Goal: Task Accomplishment & Management: Complete application form

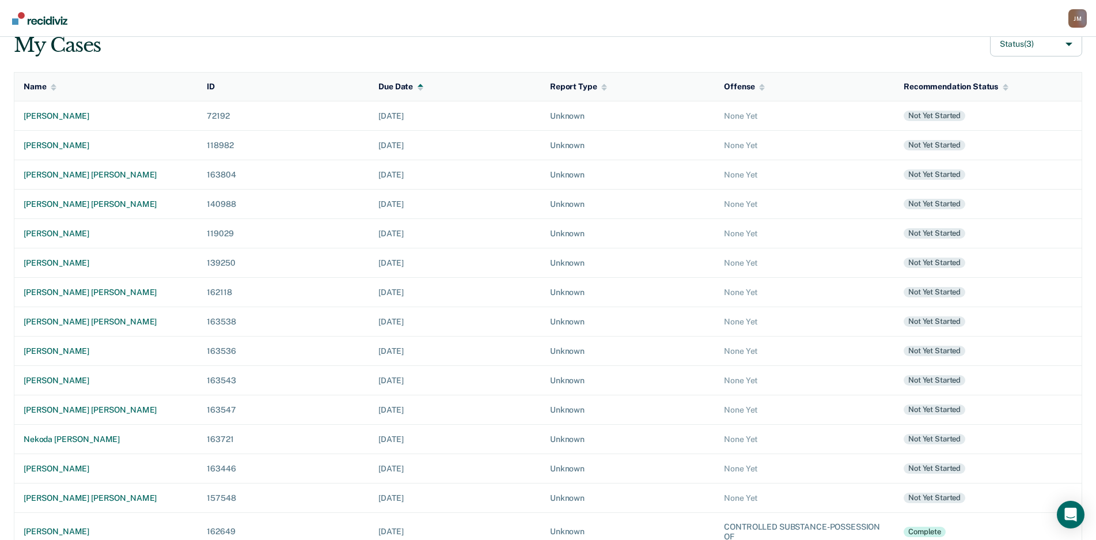
scroll to position [149, 0]
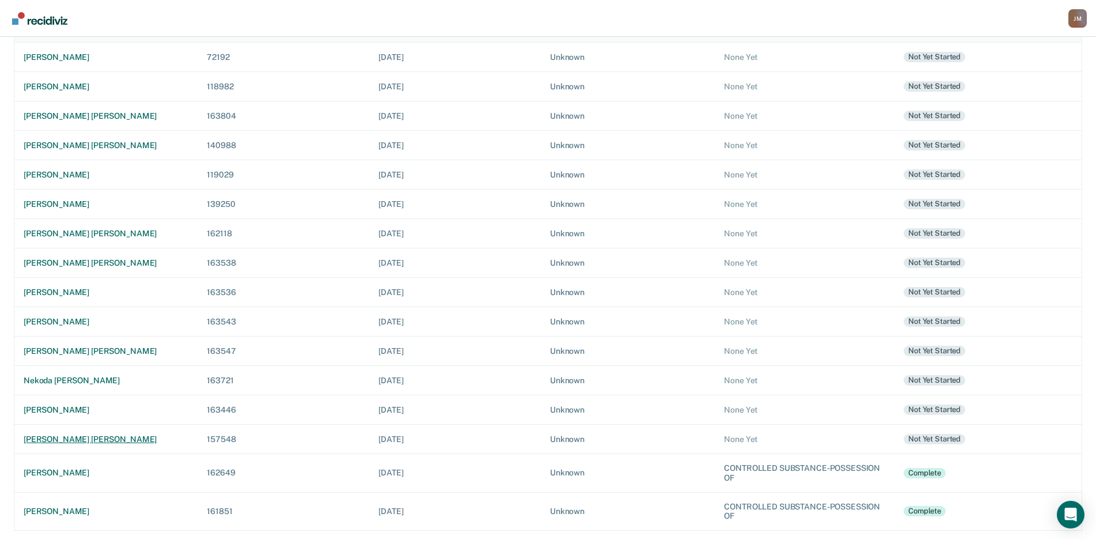
click at [83, 437] on div "[PERSON_NAME] [PERSON_NAME]" at bounding box center [106, 439] width 165 height 10
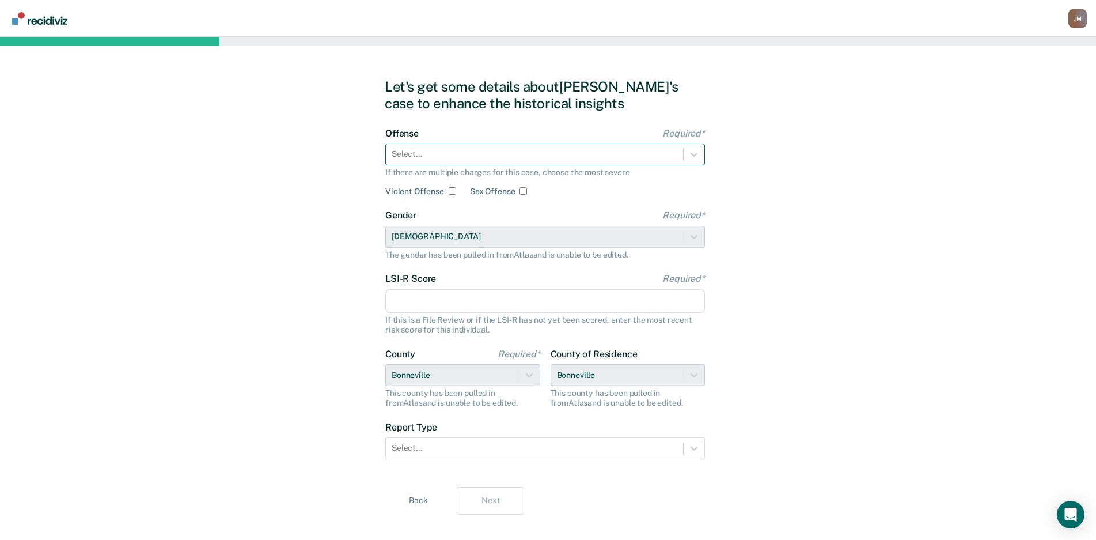
click at [632, 154] on div at bounding box center [535, 154] width 286 height 12
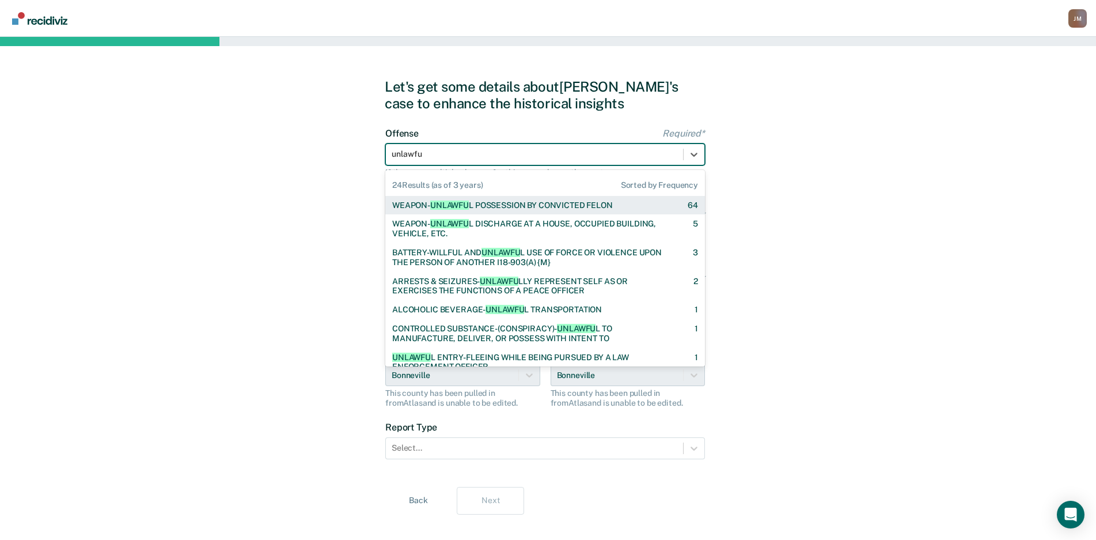
type input "unlawful"
click at [594, 202] on div "WEAPON- UNLAWFUL POSSESSION BY CONVICTED FELON" at bounding box center [501, 205] width 219 height 10
checkbox input "true"
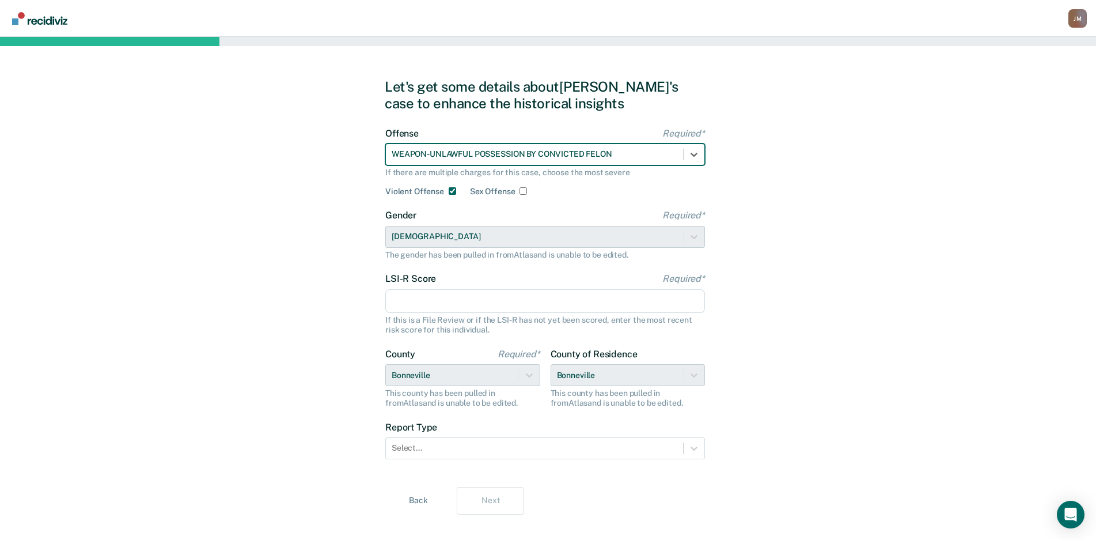
click at [622, 156] on div at bounding box center [535, 154] width 286 height 12
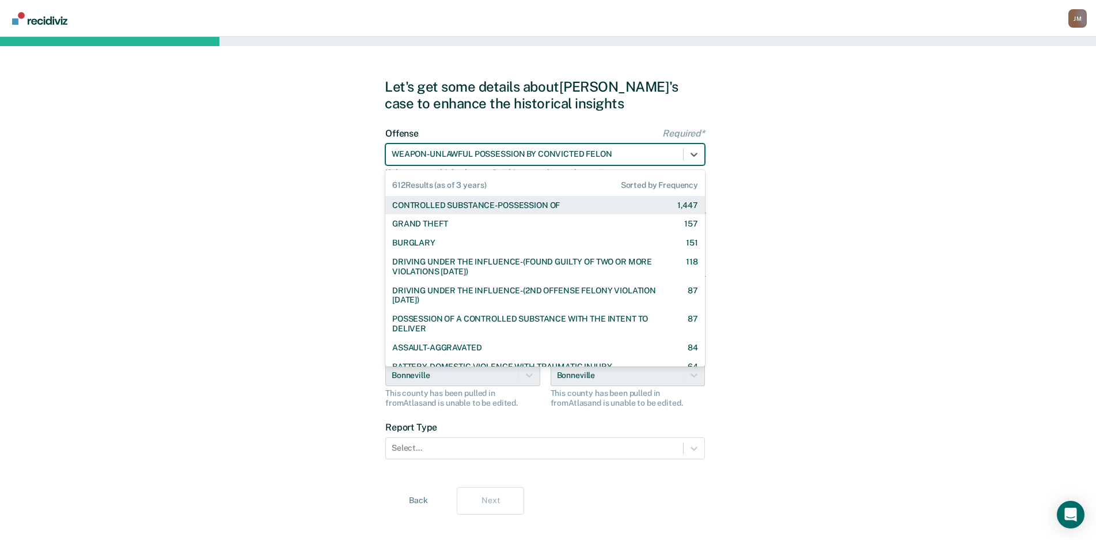
click at [623, 157] on div at bounding box center [535, 154] width 286 height 12
click at [624, 152] on div at bounding box center [535, 154] width 286 height 12
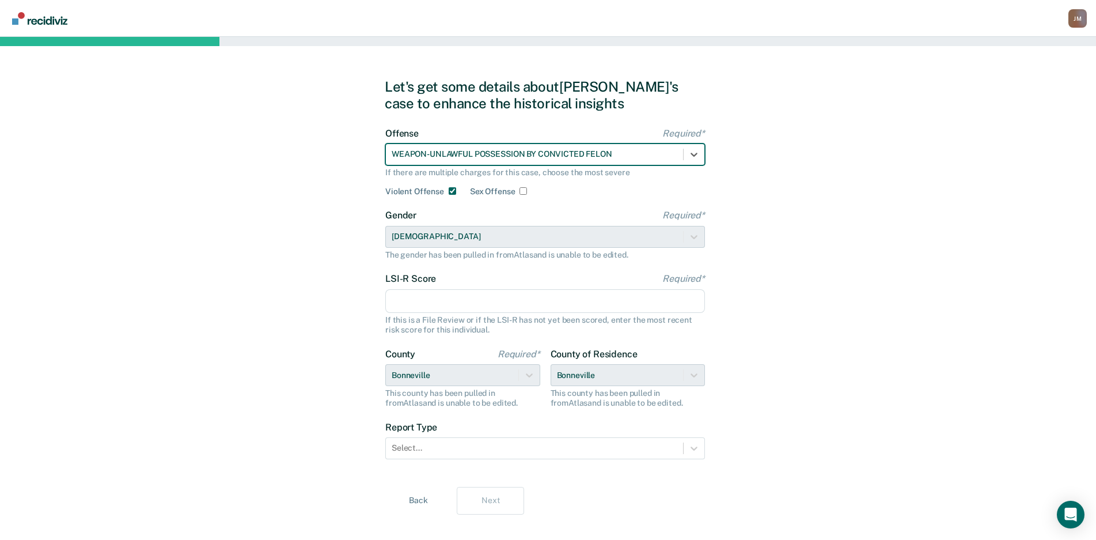
click at [633, 151] on div at bounding box center [535, 154] width 286 height 12
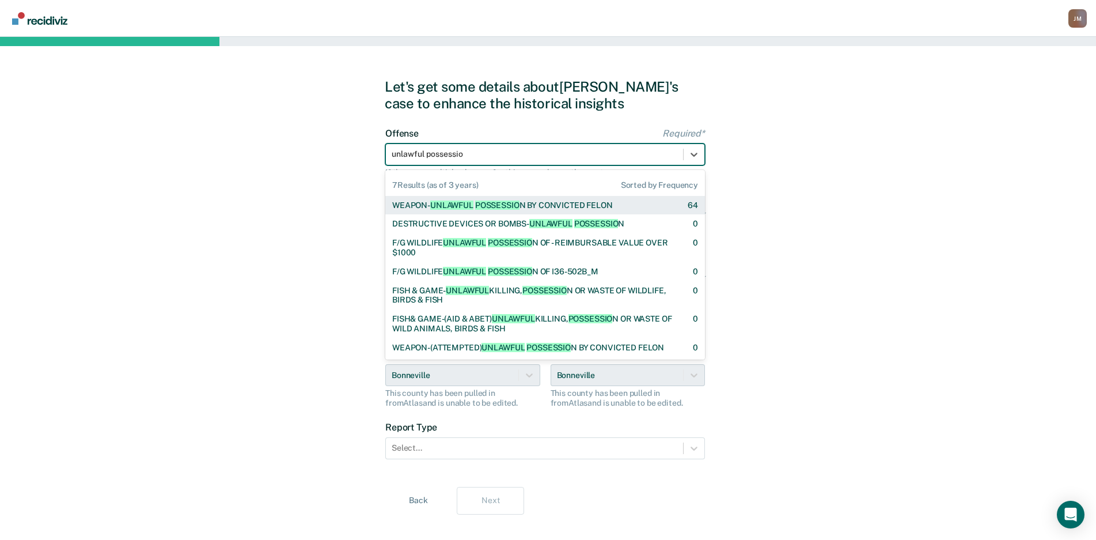
type input "unlawful possession"
click at [615, 208] on div "WEAPON- UNLAWFUL POSSESSION BY CONVICTED FELON" at bounding box center [521, 205] width 259 height 10
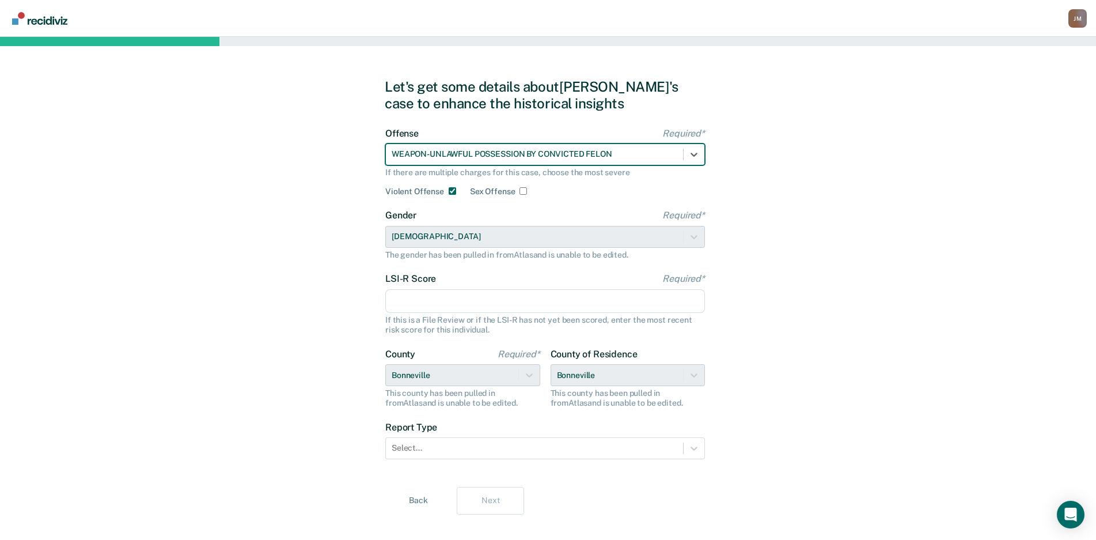
click at [803, 187] on div "Let's get some details about [PERSON_NAME]'s case to enhance the historical ins…" at bounding box center [548, 296] width 1096 height 519
click at [596, 300] on input "LSI-R Score Required*" at bounding box center [545, 301] width 320 height 24
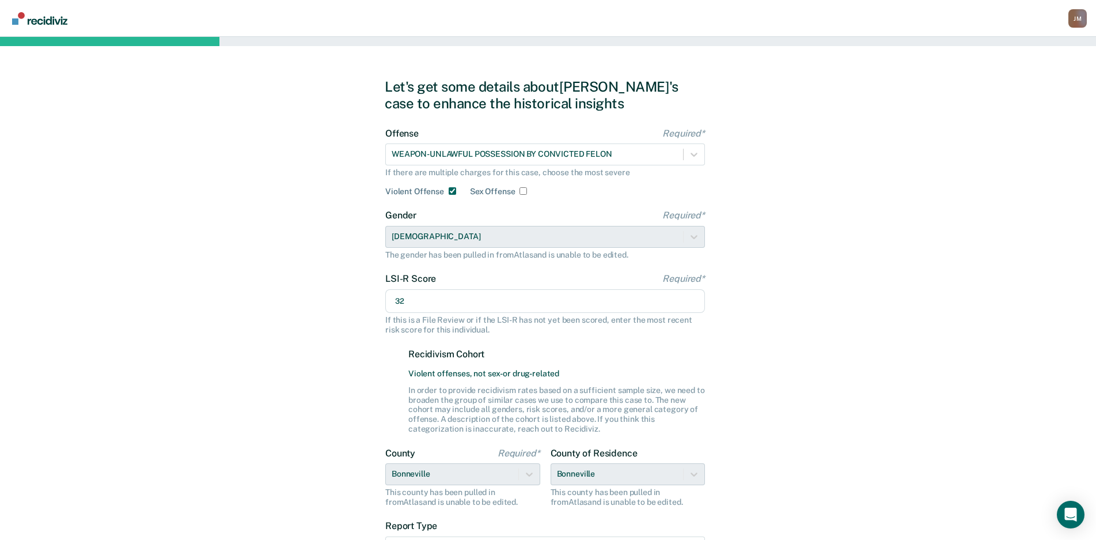
type input "32"
click at [913, 313] on div "Let's get some details about [PERSON_NAME]'s case to enhance the historical ins…" at bounding box center [548, 346] width 1096 height 618
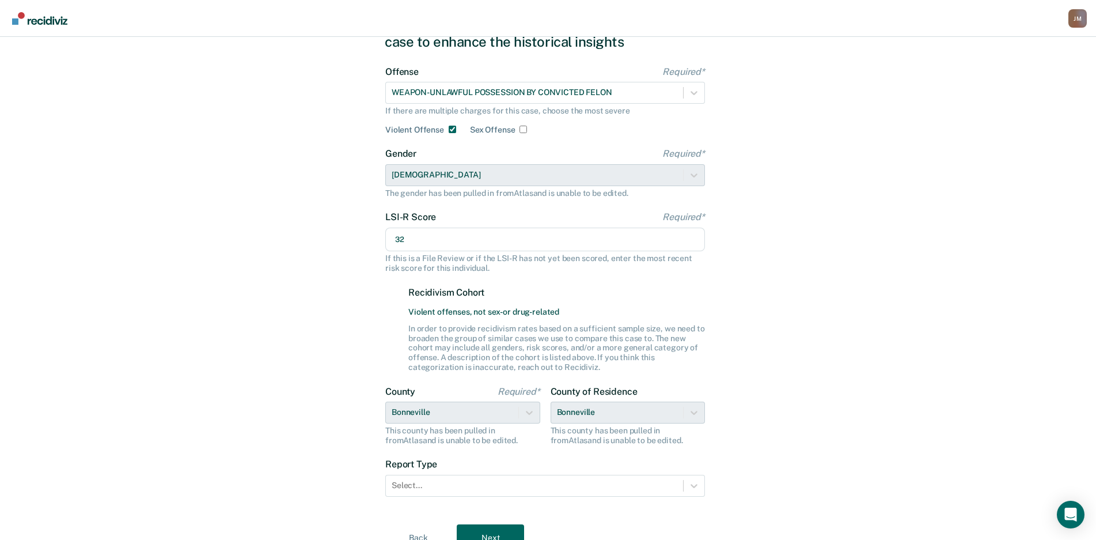
scroll to position [115, 0]
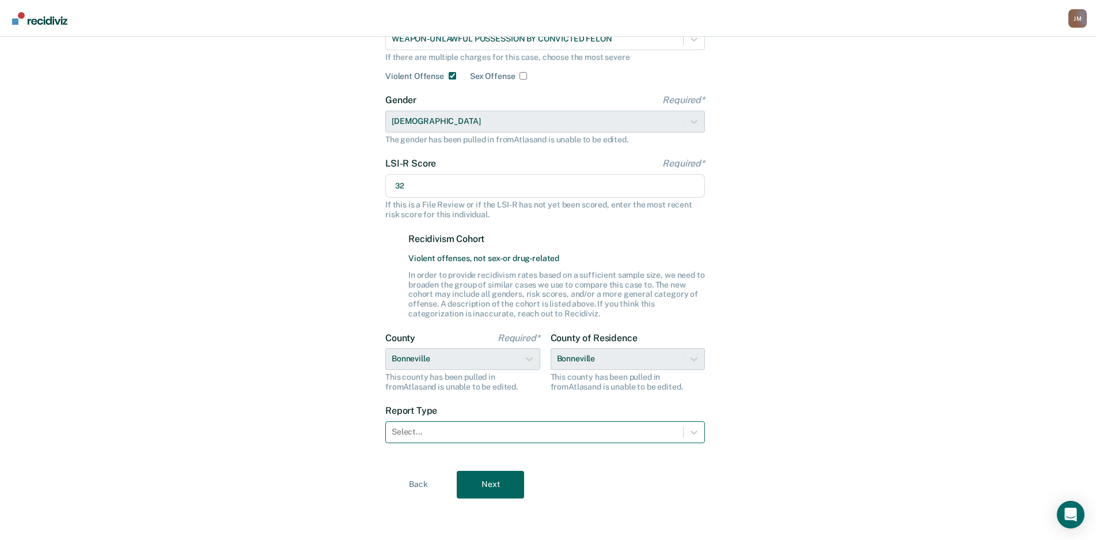
click at [471, 438] on div at bounding box center [535, 432] width 286 height 12
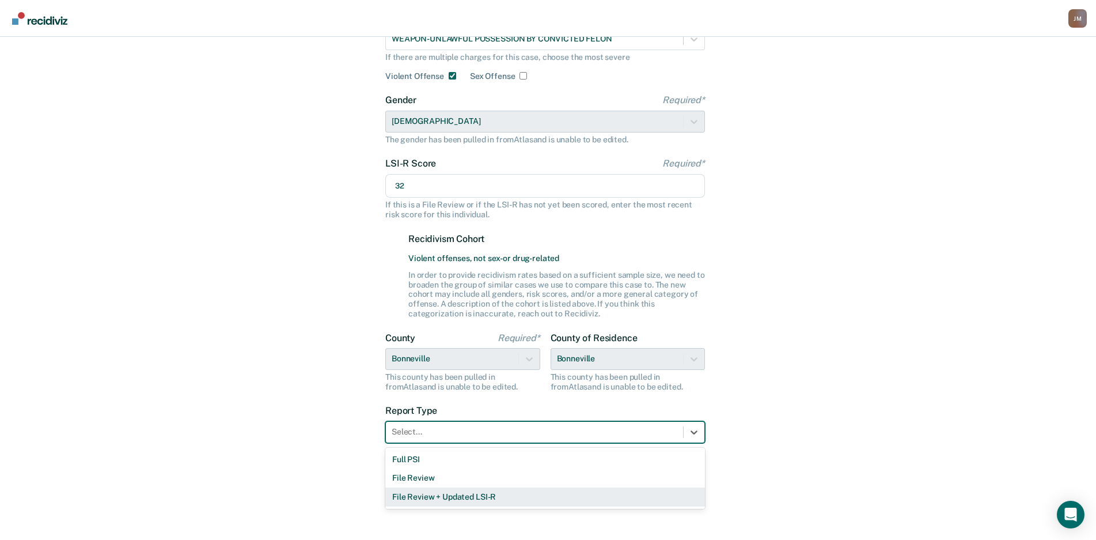
click at [462, 497] on div "File Review + Updated LSI-R" at bounding box center [545, 496] width 320 height 19
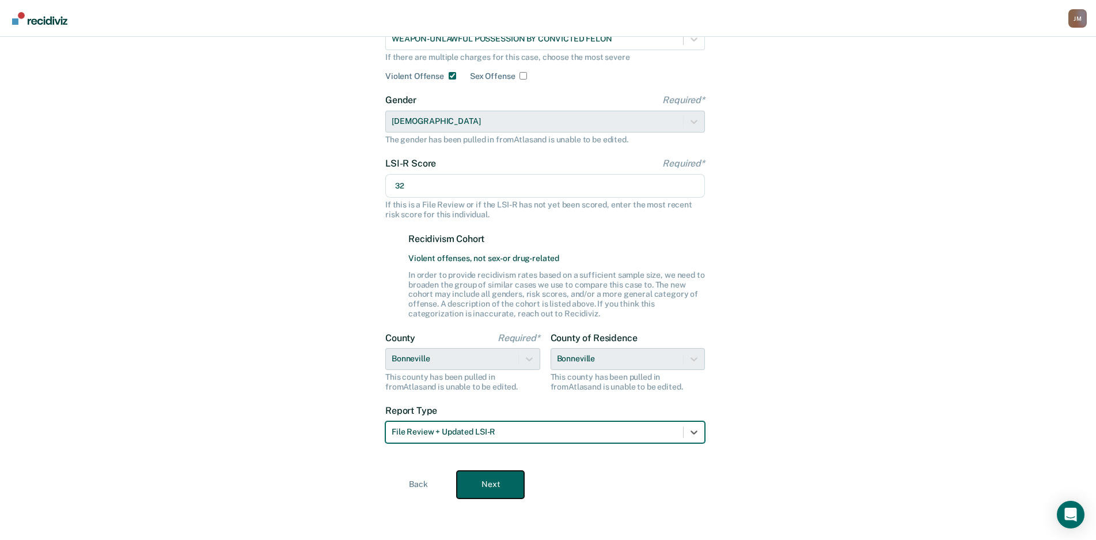
click at [482, 482] on button "Next" at bounding box center [490, 484] width 67 height 28
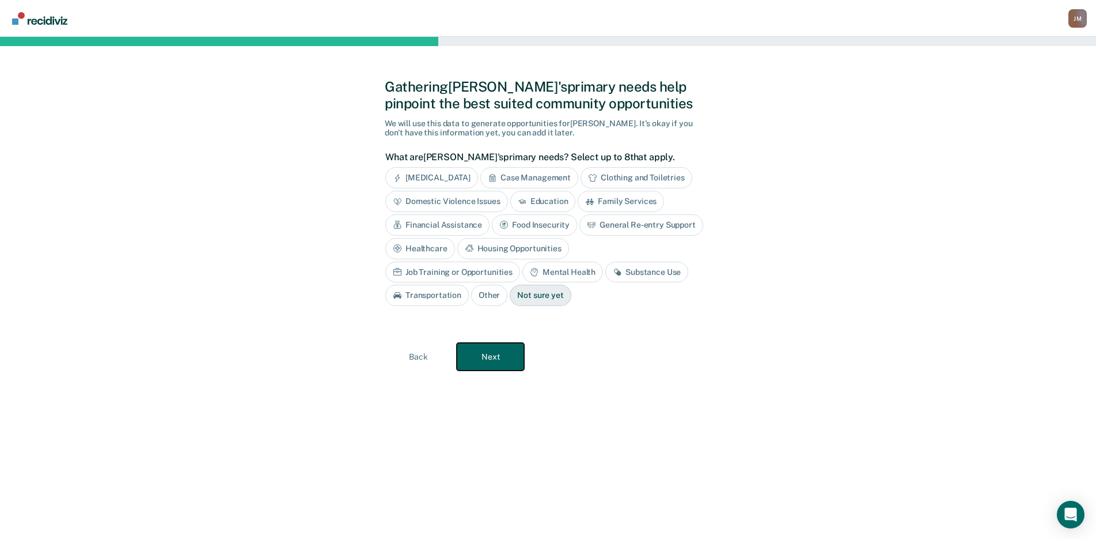
scroll to position [0, 0]
click at [484, 369] on button "Next" at bounding box center [495, 357] width 67 height 28
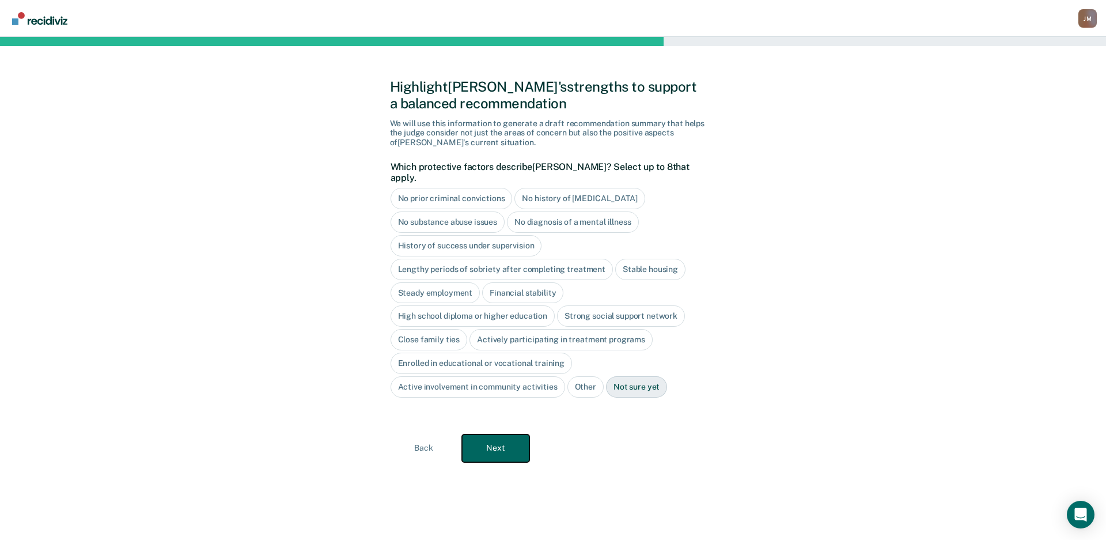
click at [491, 434] on button "Next" at bounding box center [495, 448] width 67 height 28
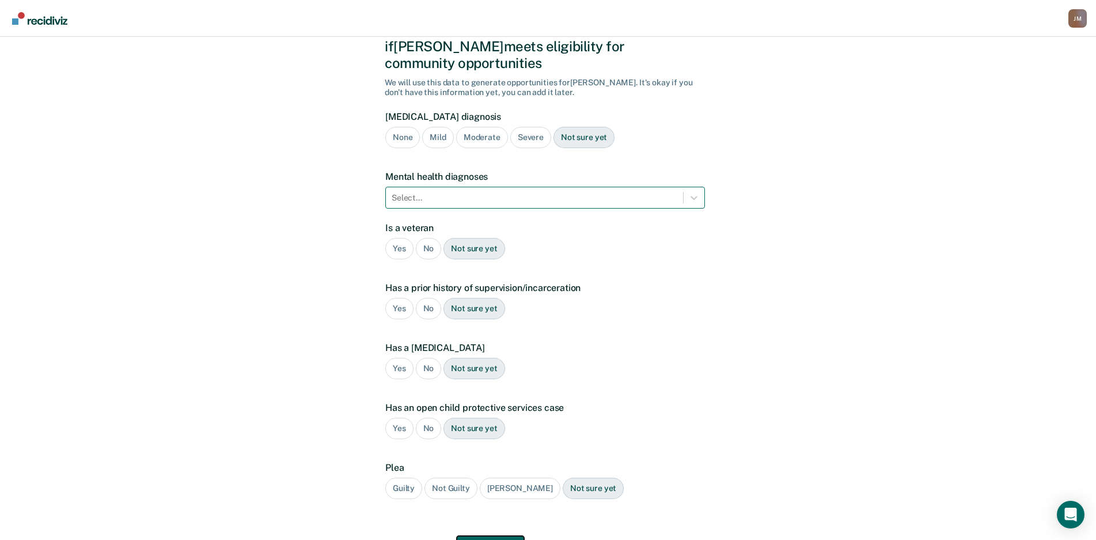
scroll to position [105, 0]
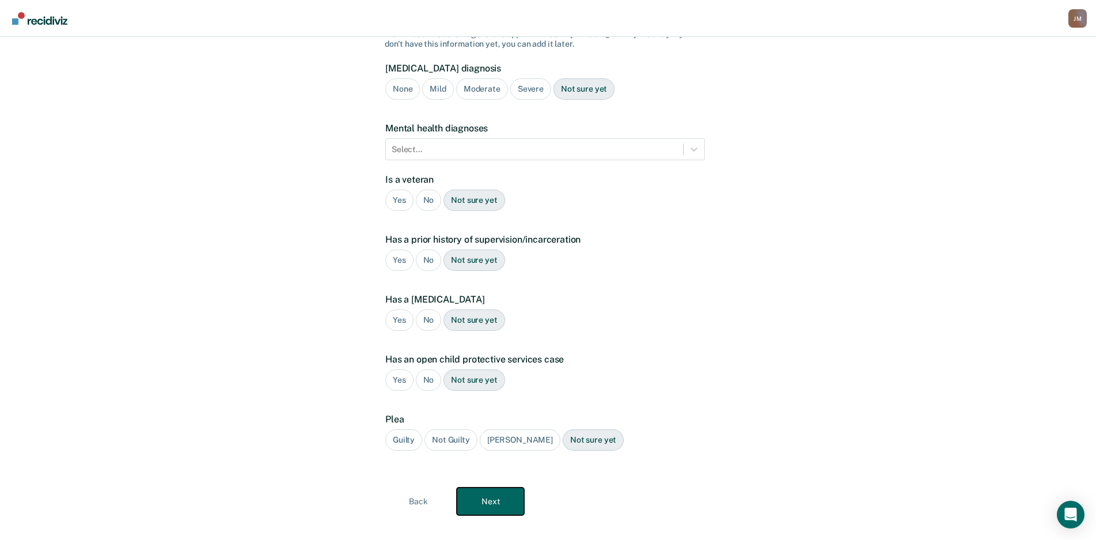
click at [491, 491] on button "Next" at bounding box center [490, 501] width 67 height 28
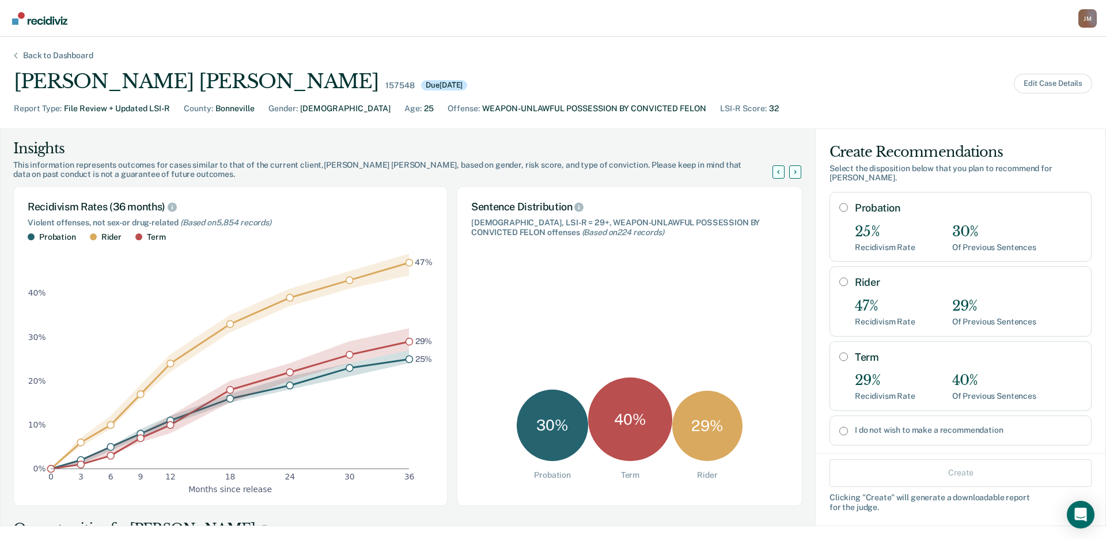
drag, startPoint x: 907, startPoint y: 351, endPoint x: 905, endPoint y: 340, distance: 10.5
click at [908, 351] on label "Term" at bounding box center [968, 357] width 227 height 13
click at [848, 352] on input "Term" at bounding box center [843, 356] width 9 height 9
radio input "true"
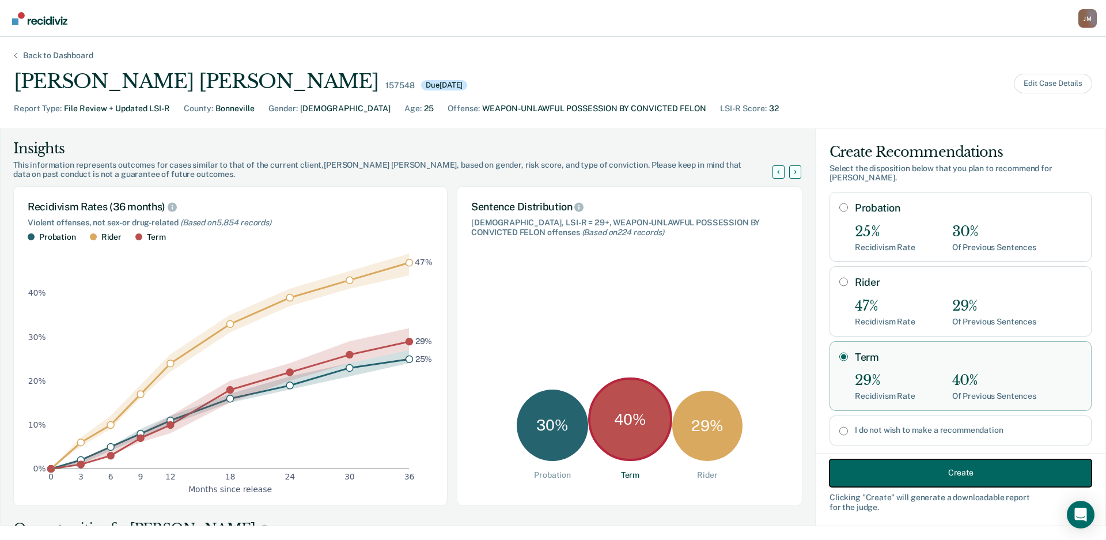
click at [899, 480] on button "Create" at bounding box center [960, 472] width 262 height 28
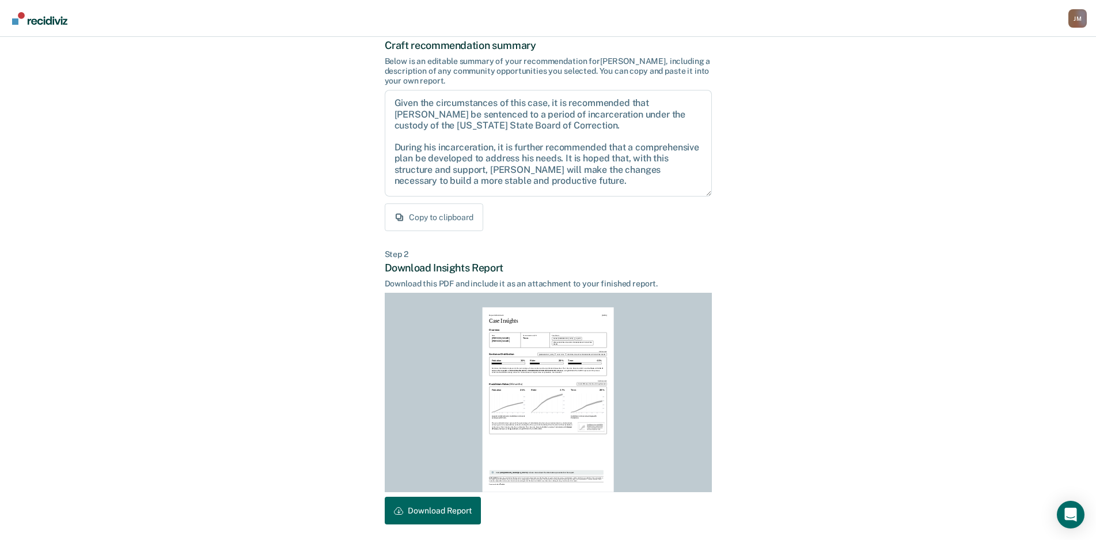
scroll to position [117, 0]
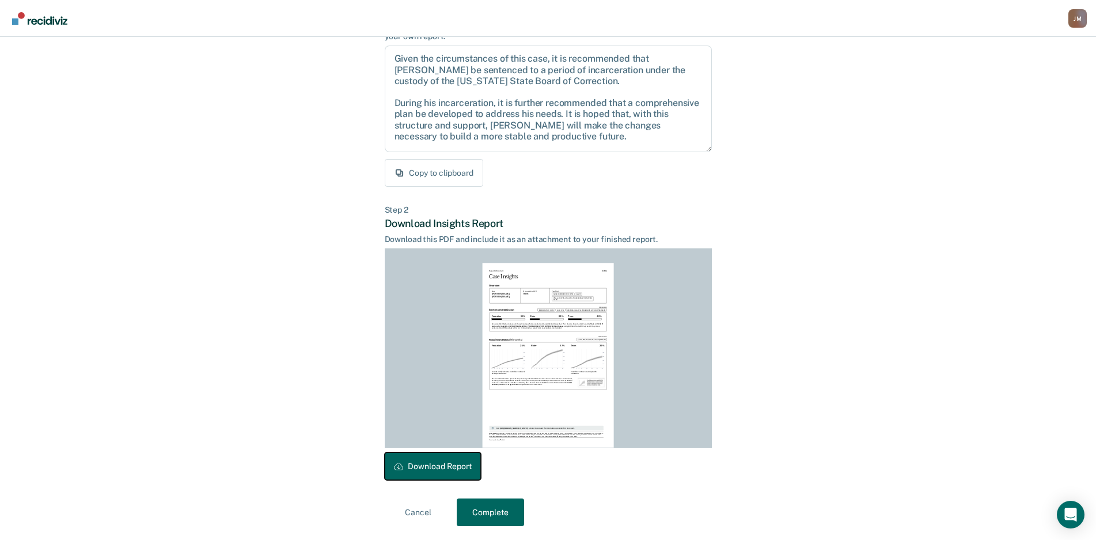
click at [445, 476] on button "Download Report" at bounding box center [433, 466] width 96 height 28
click at [516, 506] on button "Complete" at bounding box center [490, 512] width 67 height 28
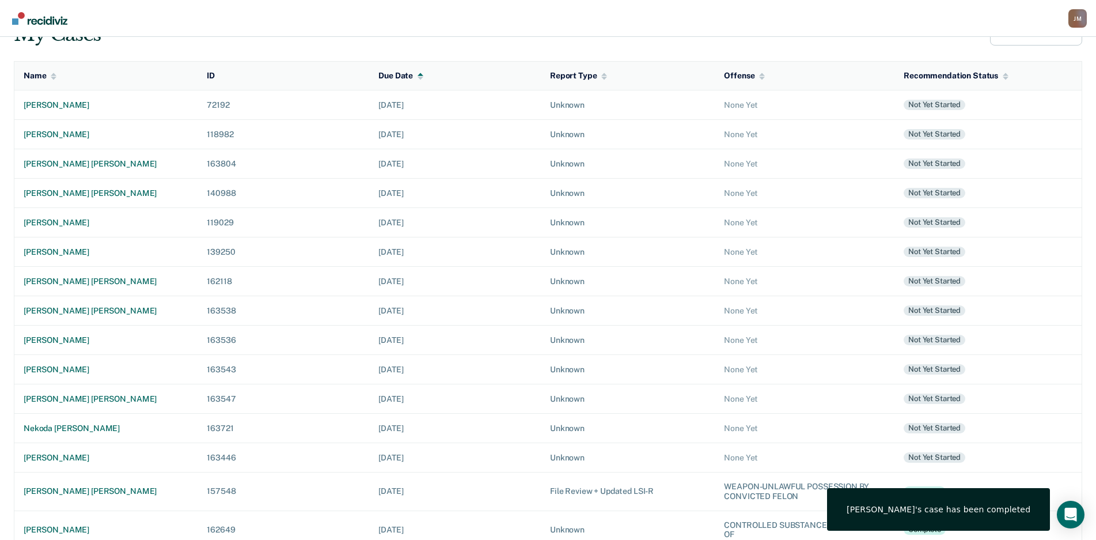
scroll to position [158, 0]
